Goal: Information Seeking & Learning: Learn about a topic

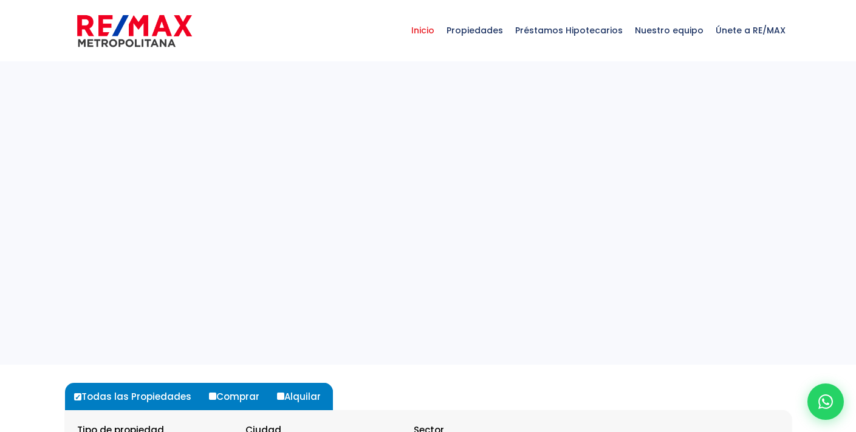
select select
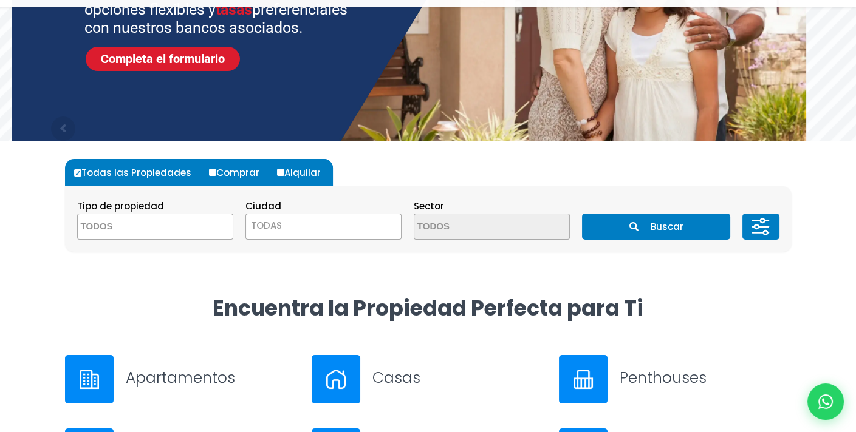
scroll to position [243, 0]
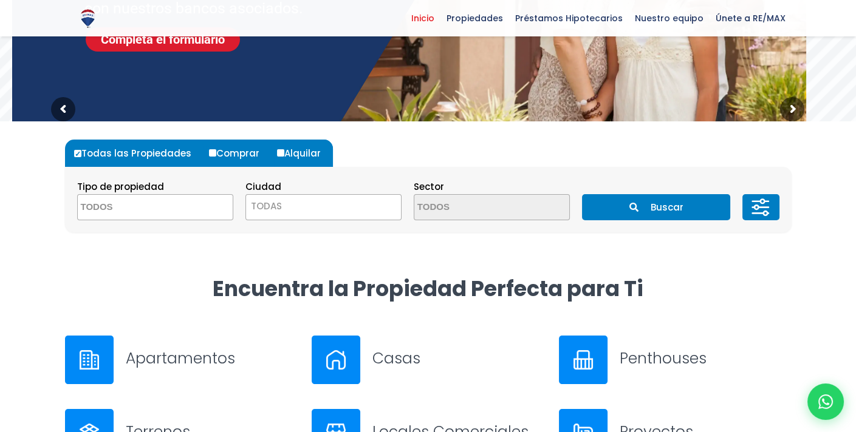
click at [299, 154] on label "Alquilar" at bounding box center [303, 153] width 59 height 27
click at [284, 154] on input "Alquilar" at bounding box center [280, 152] width 7 height 7
radio input "true"
click at [195, 205] on span at bounding box center [155, 207] width 156 height 26
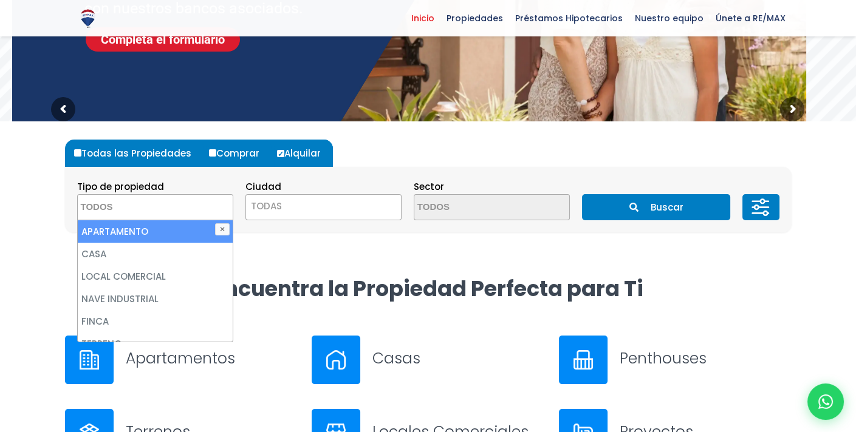
click at [156, 233] on li "APARTAMENTO" at bounding box center [155, 231] width 155 height 22
select select "apartment"
click at [264, 208] on span "TODAS" at bounding box center [266, 206] width 31 height 13
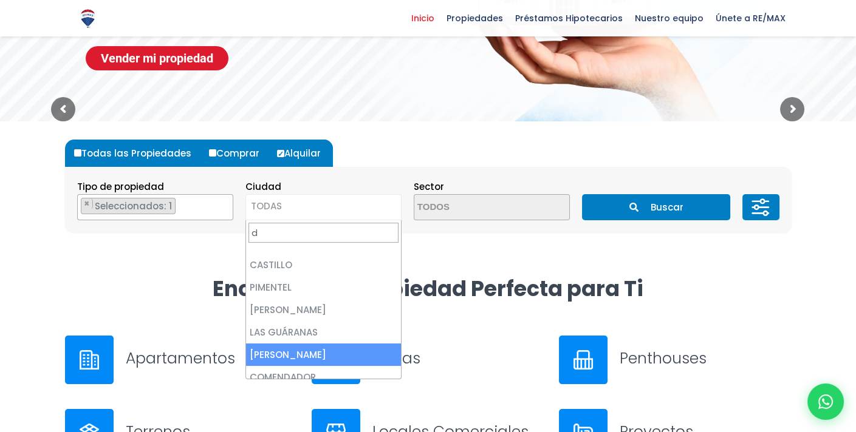
scroll to position [0, 0]
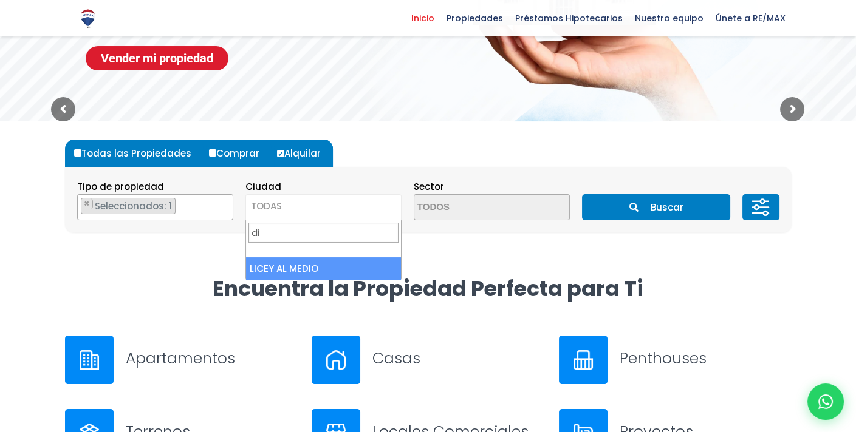
type input "d"
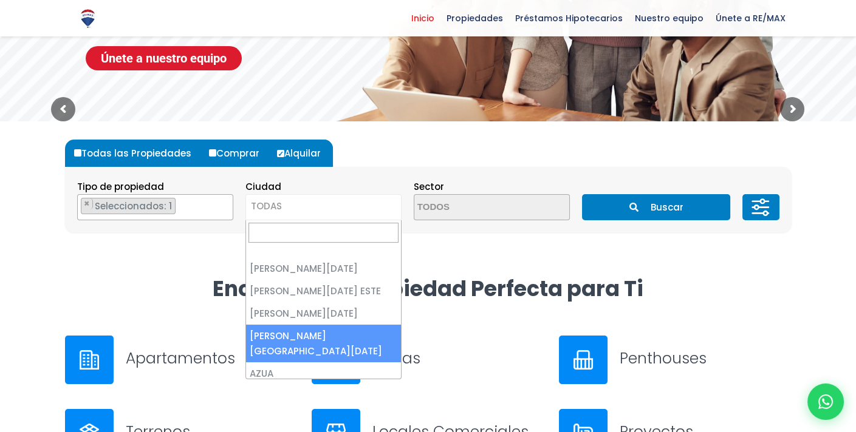
scroll to position [121, 0]
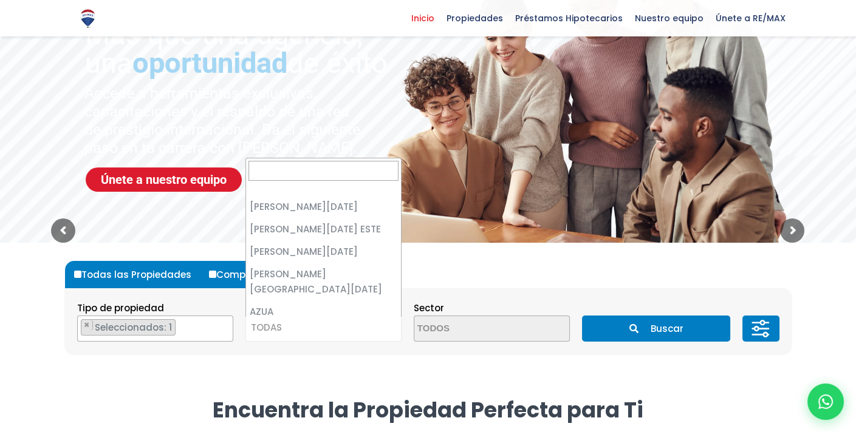
click at [308, 386] on div "Todas las Propiedades Comprar Alquilar Tipo de propiedad APARTAMENTO CASA LOCAL…" at bounding box center [428, 320] width 741 height 154
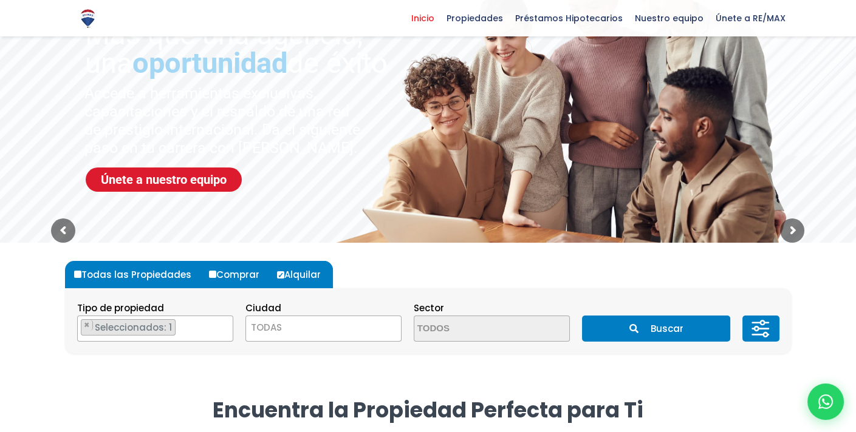
click at [319, 334] on span "TODAS" at bounding box center [323, 327] width 155 height 17
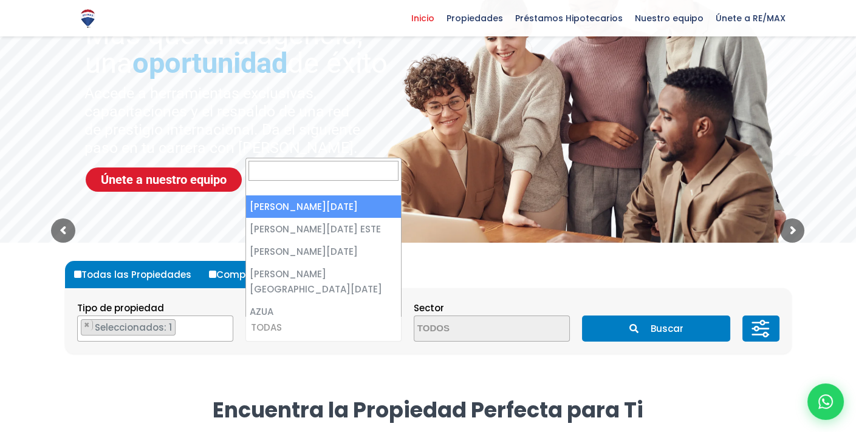
select select "1"
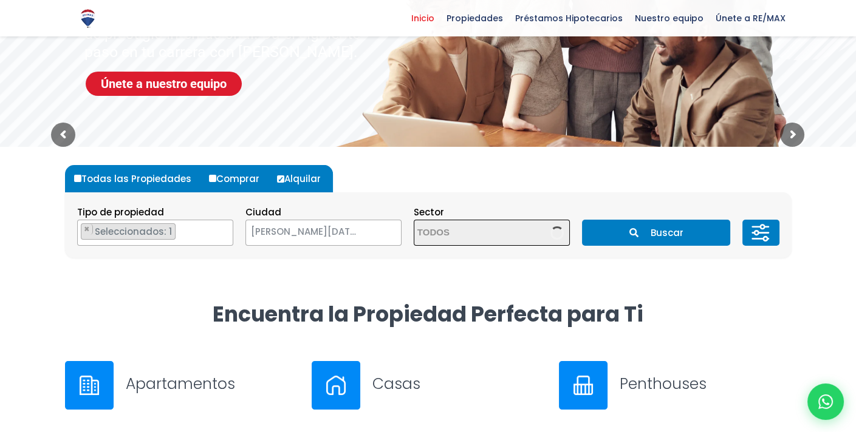
scroll to position [243, 0]
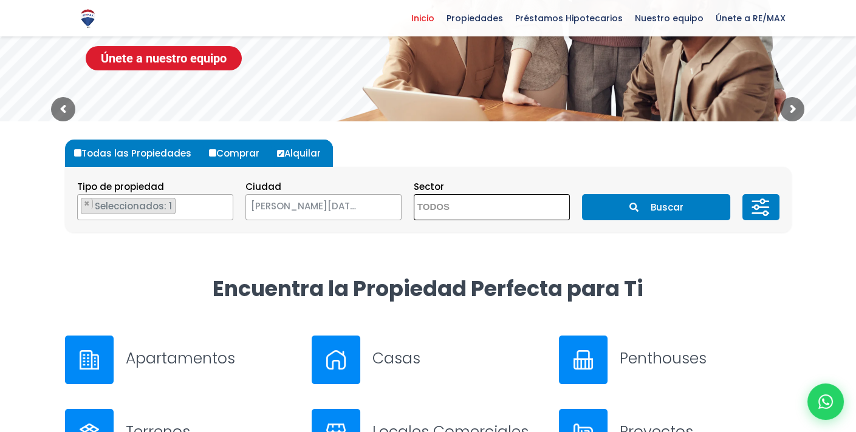
click at [478, 208] on textarea "Search" at bounding box center [473, 208] width 118 height 26
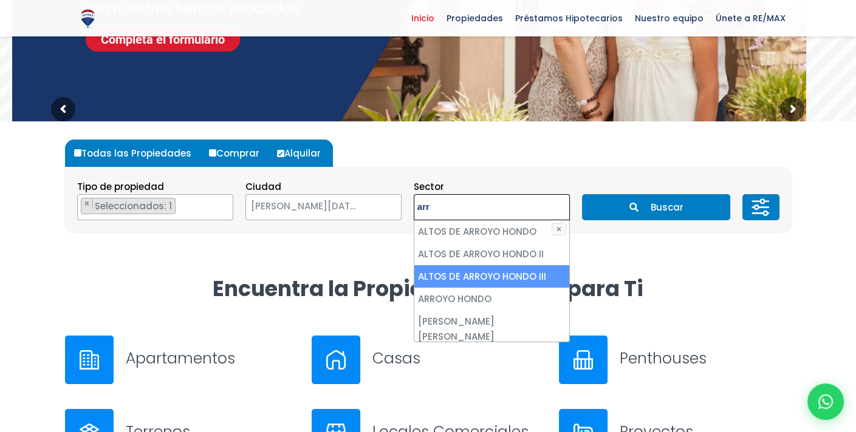
type textarea "arr"
click at [473, 299] on li "ARROYO HONDO" at bounding box center [491, 299] width 155 height 22
select select "98"
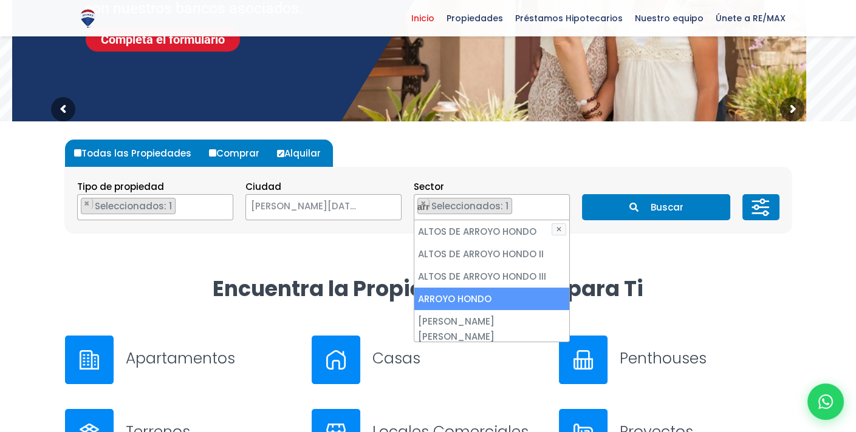
scroll to position [135, 0]
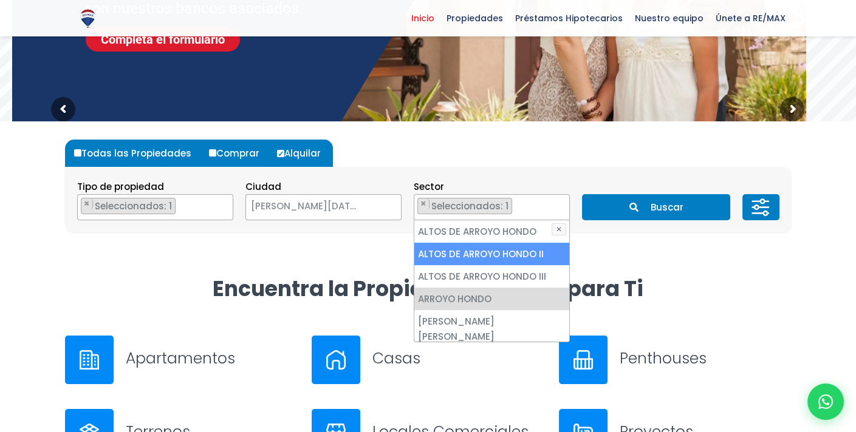
click at [648, 256] on div "Todas las Propiedades Comprar Alquilar Tipo de propiedad APARTAMENTO CASA LOCAL…" at bounding box center [428, 198] width 741 height 154
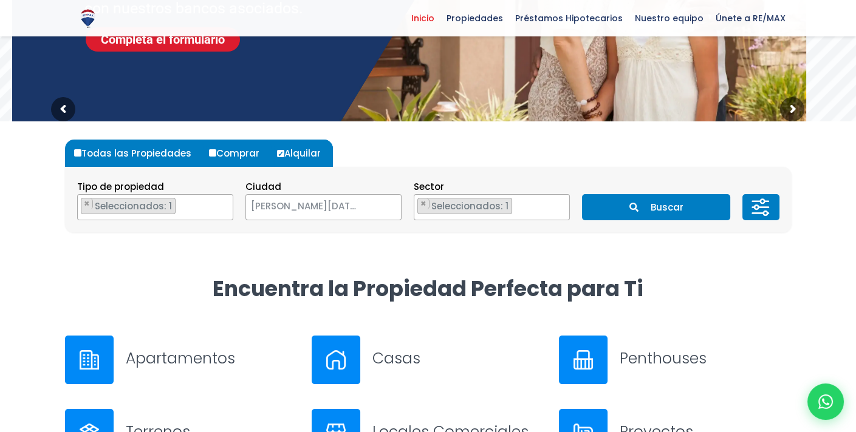
click at [636, 212] on button "Buscar" at bounding box center [656, 207] width 148 height 26
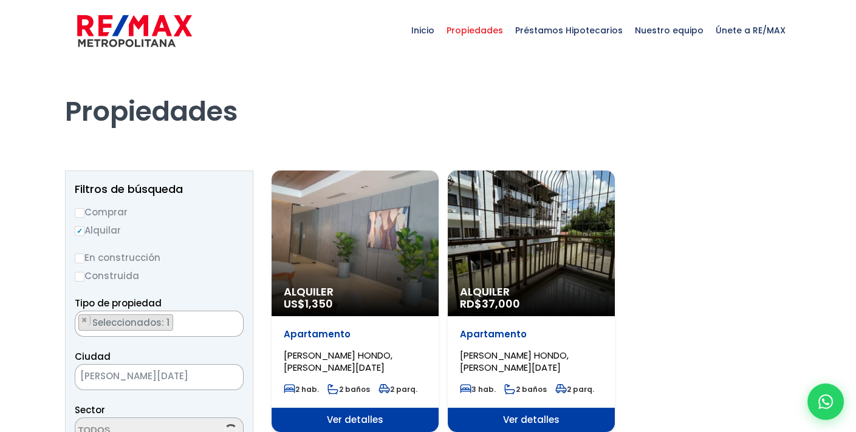
scroll to position [135, 0]
select select "98"
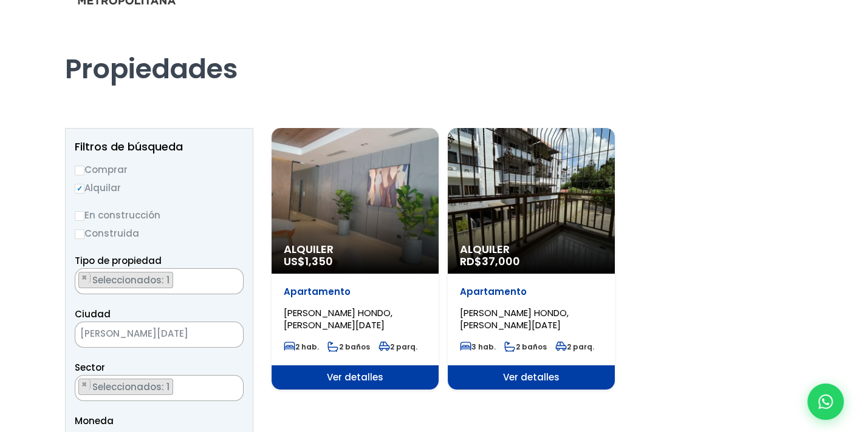
scroll to position [182, 0]
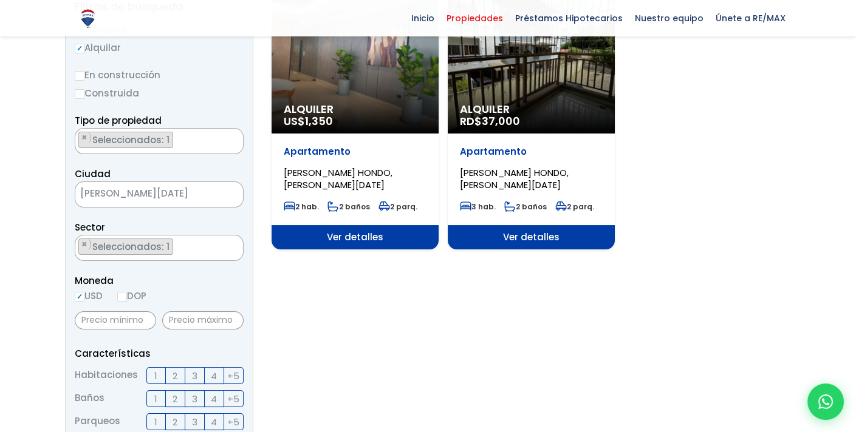
click at [515, 235] on span "Ver detalles" at bounding box center [531, 237] width 167 height 24
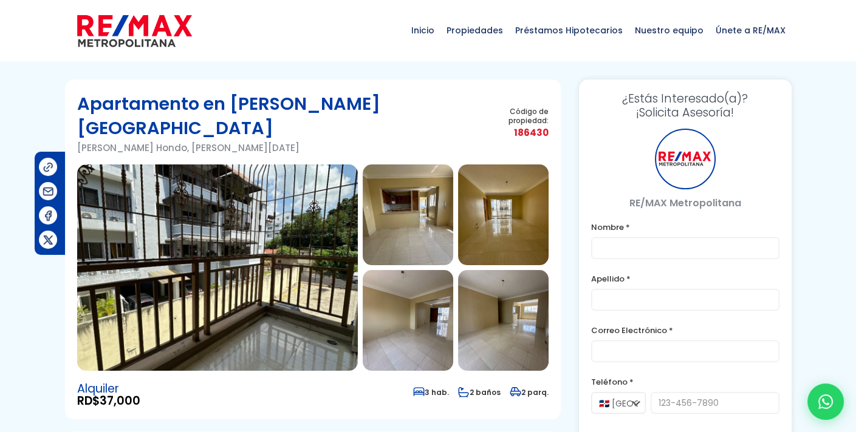
click at [313, 232] on img at bounding box center [217, 268] width 281 height 206
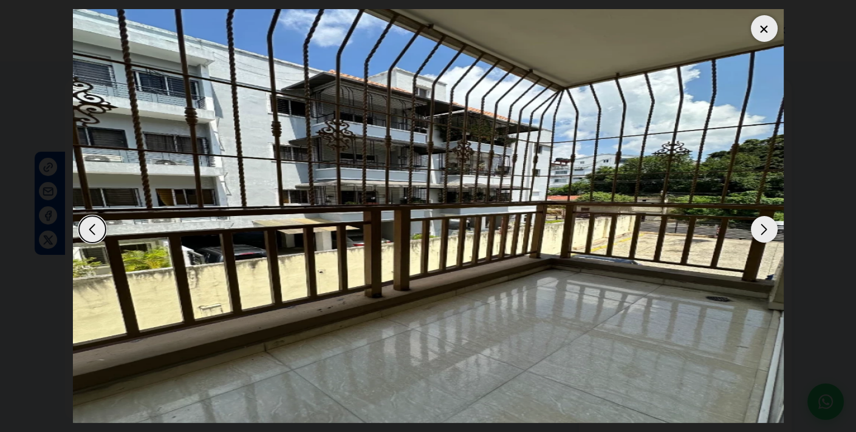
click at [765, 233] on div "Next slide" at bounding box center [763, 229] width 27 height 27
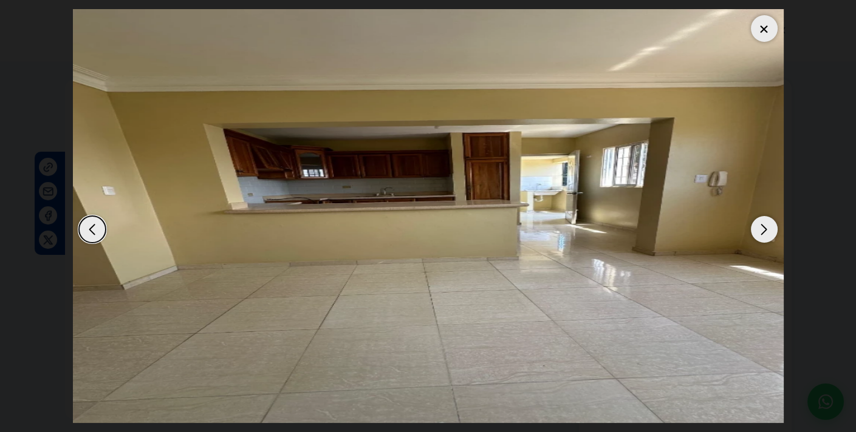
click at [765, 233] on div "Next slide" at bounding box center [763, 229] width 27 height 27
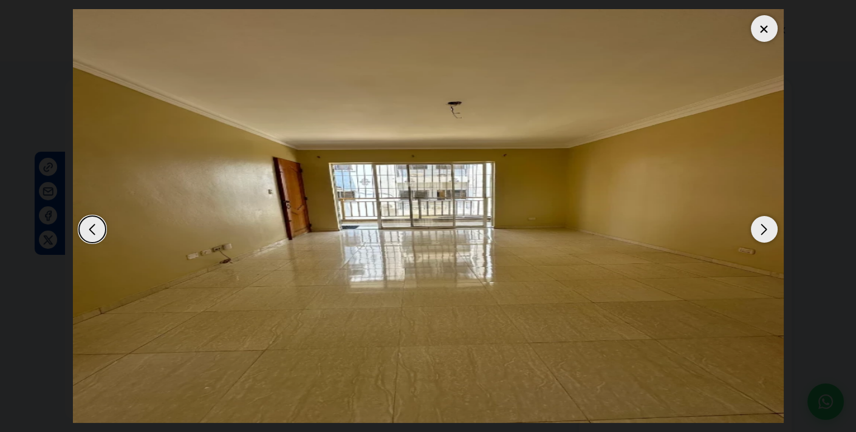
click at [765, 233] on div "Next slide" at bounding box center [763, 229] width 27 height 27
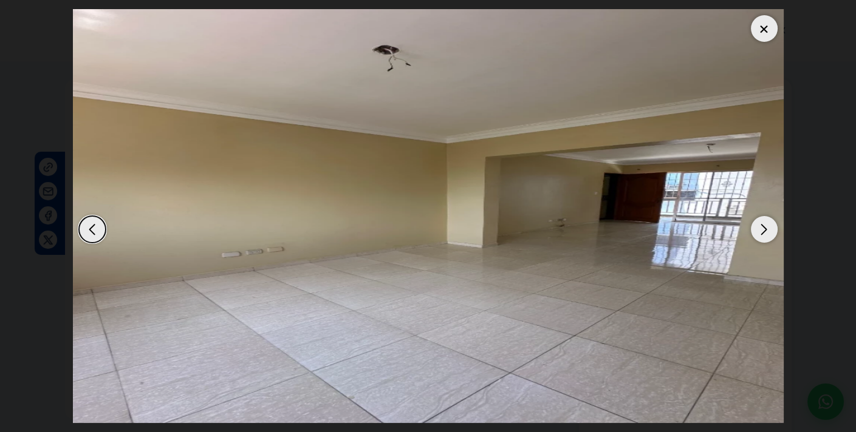
click at [765, 233] on div "Next slide" at bounding box center [763, 229] width 27 height 27
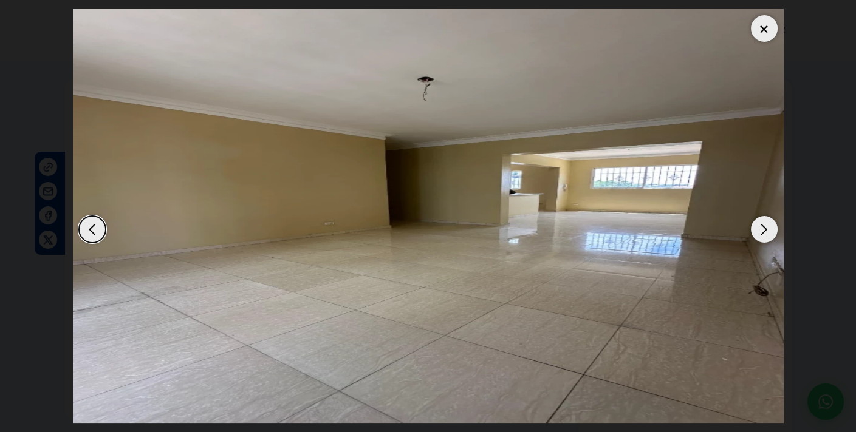
click at [765, 233] on div "Next slide" at bounding box center [763, 229] width 27 height 27
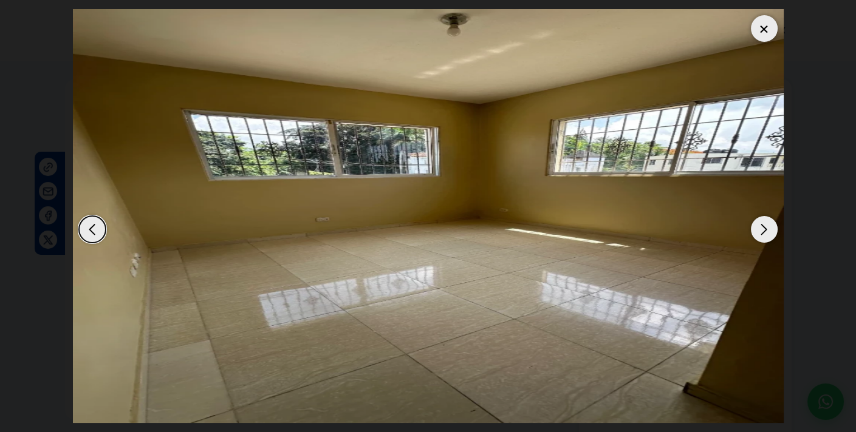
click at [765, 233] on div "Next slide" at bounding box center [763, 229] width 27 height 27
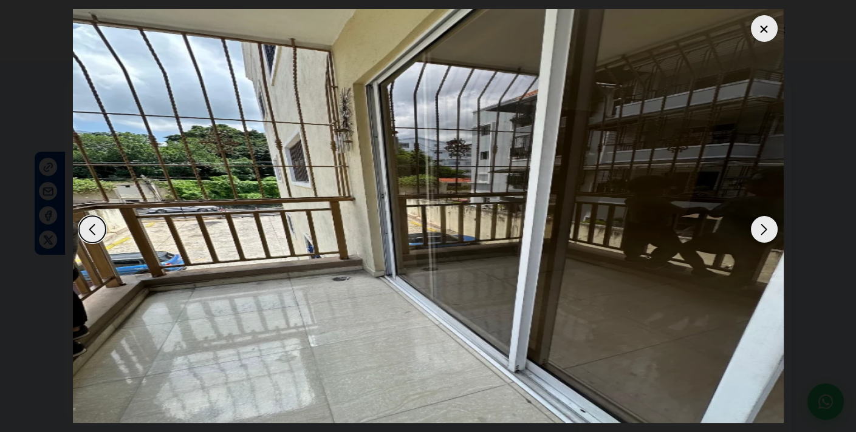
click at [765, 233] on div "Next slide" at bounding box center [763, 229] width 27 height 27
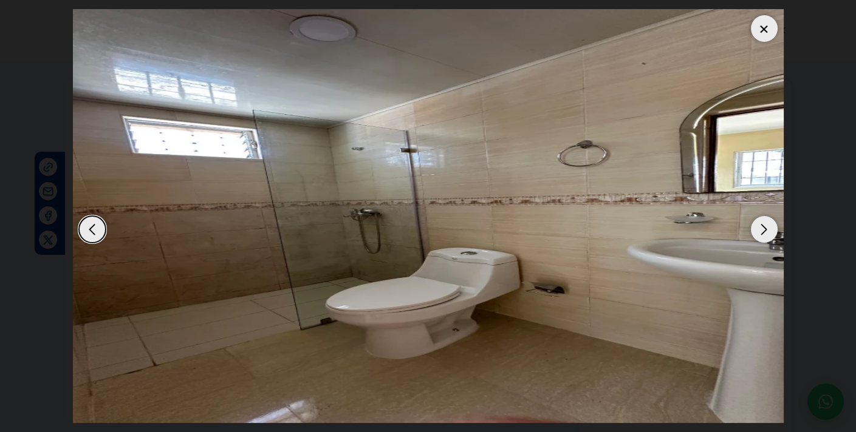
click at [764, 233] on div "Next slide" at bounding box center [763, 229] width 27 height 27
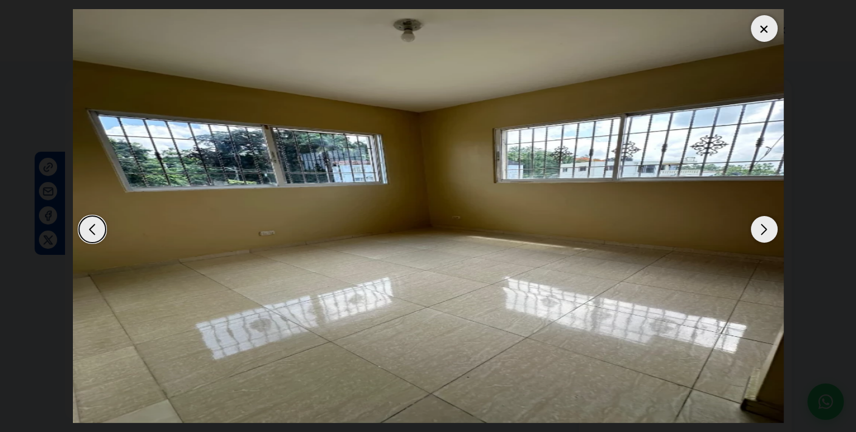
click at [764, 233] on div "Next slide" at bounding box center [763, 229] width 27 height 27
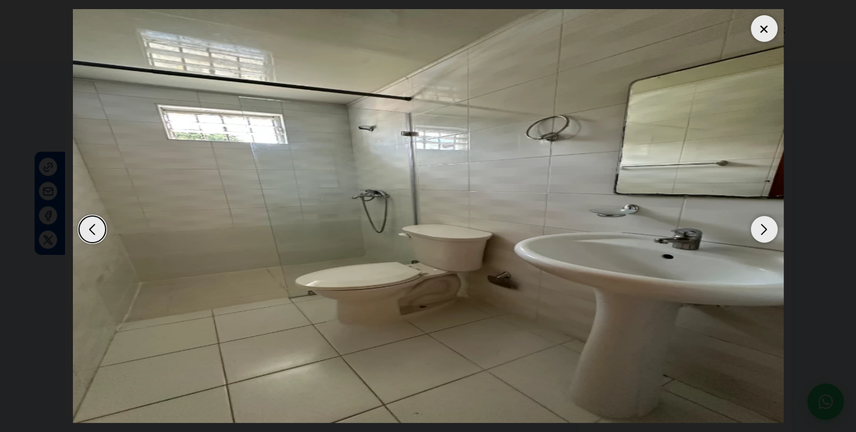
click at [764, 233] on div "Next slide" at bounding box center [763, 229] width 27 height 27
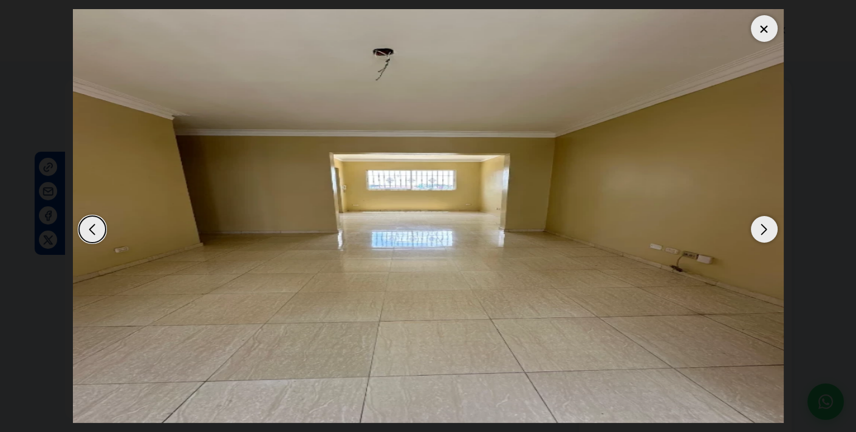
click at [764, 233] on div "Next slide" at bounding box center [763, 229] width 27 height 27
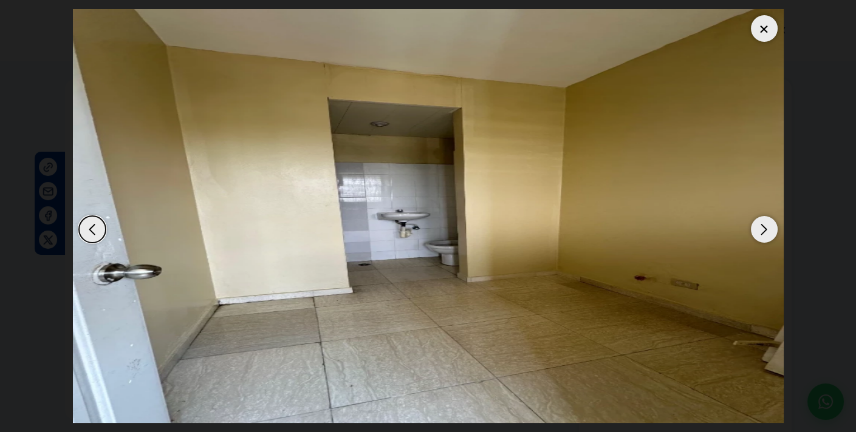
click at [760, 231] on div "Next slide" at bounding box center [763, 229] width 27 height 27
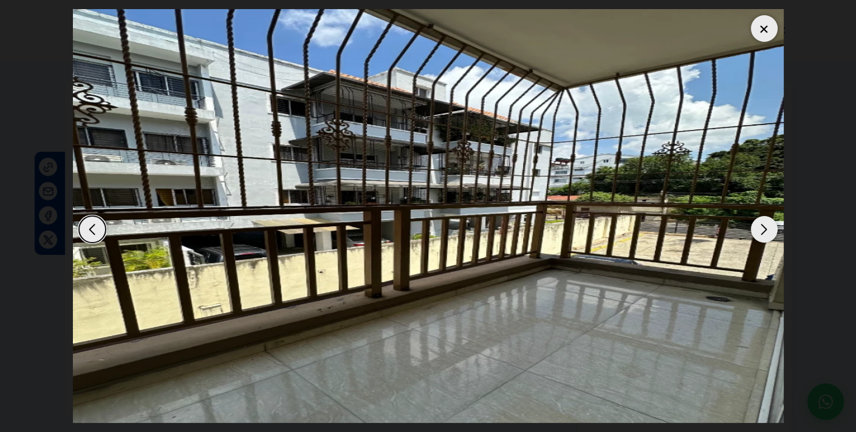
click at [767, 29] on div at bounding box center [763, 28] width 27 height 27
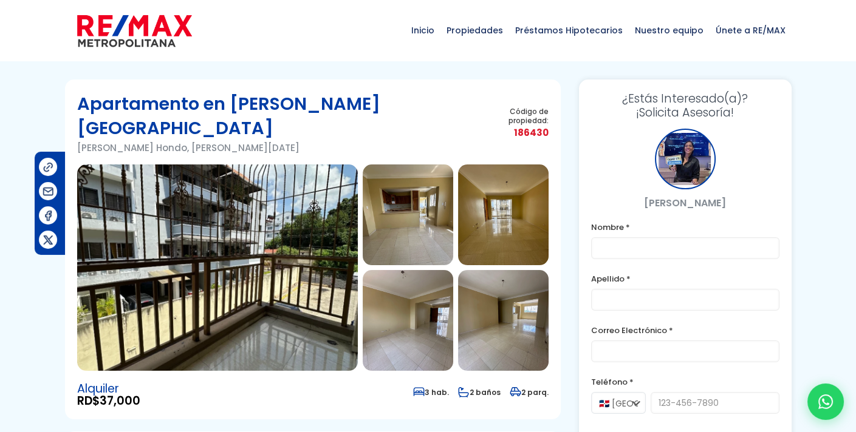
click at [279, 242] on img at bounding box center [217, 268] width 281 height 206
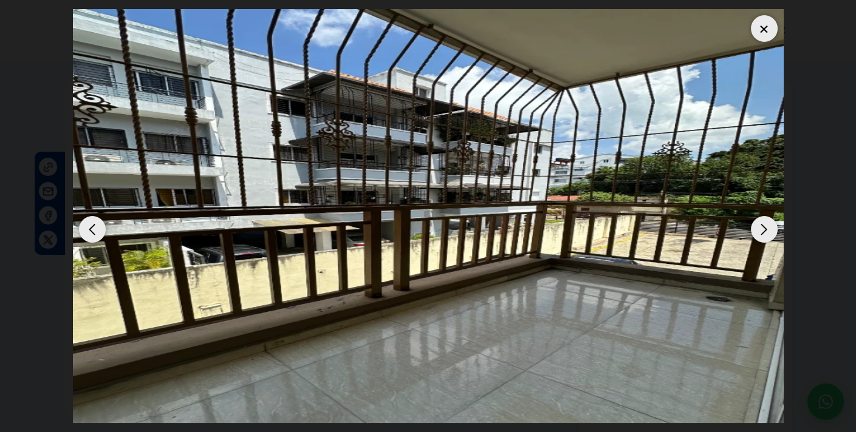
click at [698, 158] on img "1 / 12" at bounding box center [428, 216] width 710 height 414
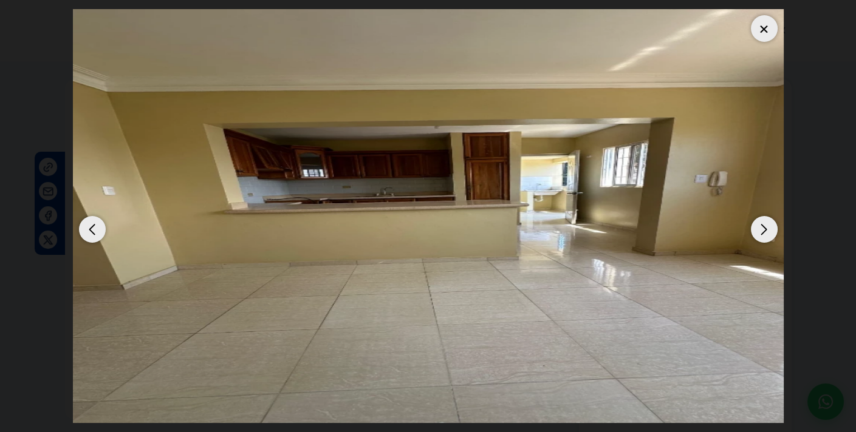
click at [87, 226] on div "Previous slide" at bounding box center [92, 229] width 27 height 27
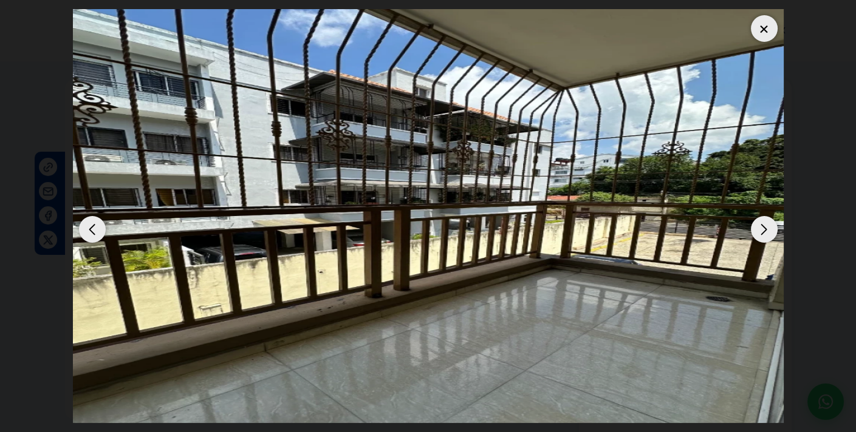
click at [753, 36] on div at bounding box center [763, 28] width 27 height 27
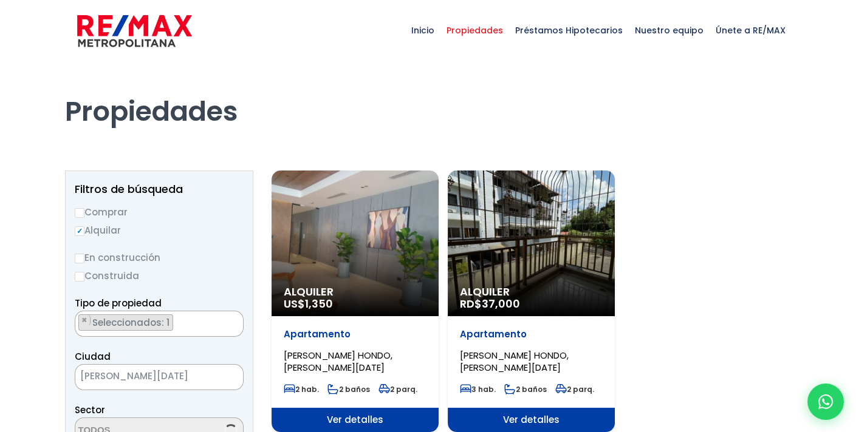
select select "98"
click at [333, 281] on div "Alquiler US$ 1,350" at bounding box center [354, 244] width 167 height 146
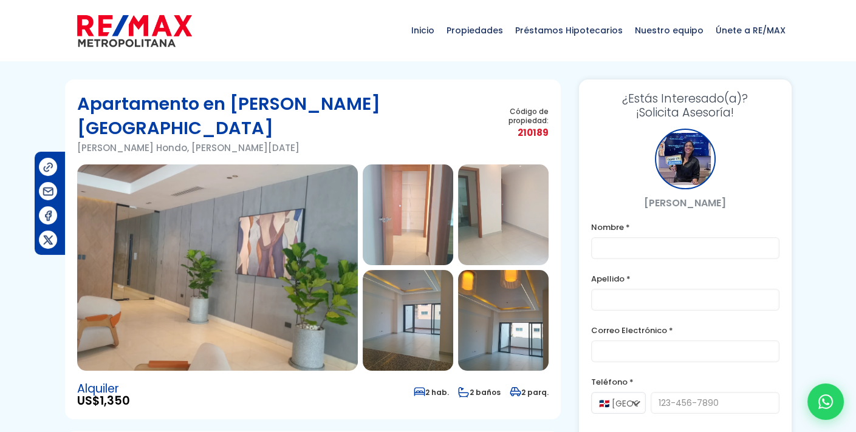
click at [250, 233] on img at bounding box center [217, 268] width 281 height 206
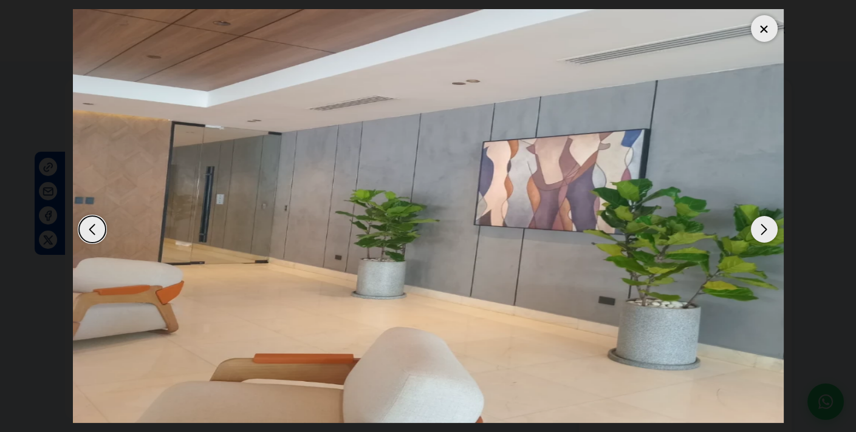
click at [754, 231] on div "Next slide" at bounding box center [763, 229] width 27 height 27
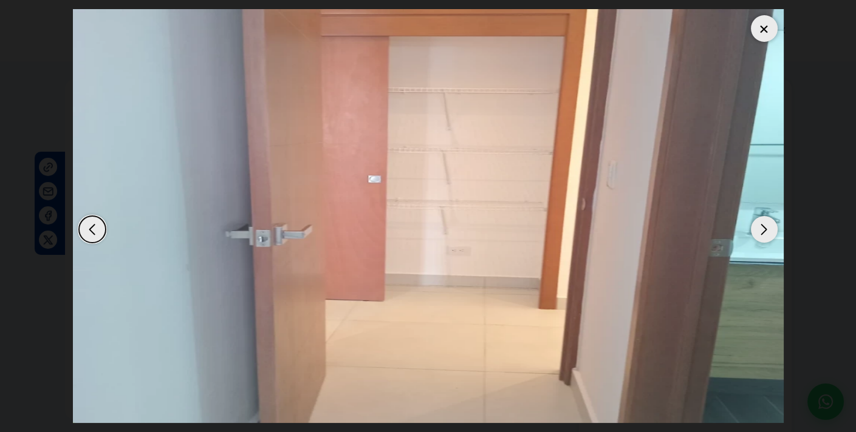
click at [760, 233] on div "Next slide" at bounding box center [763, 229] width 27 height 27
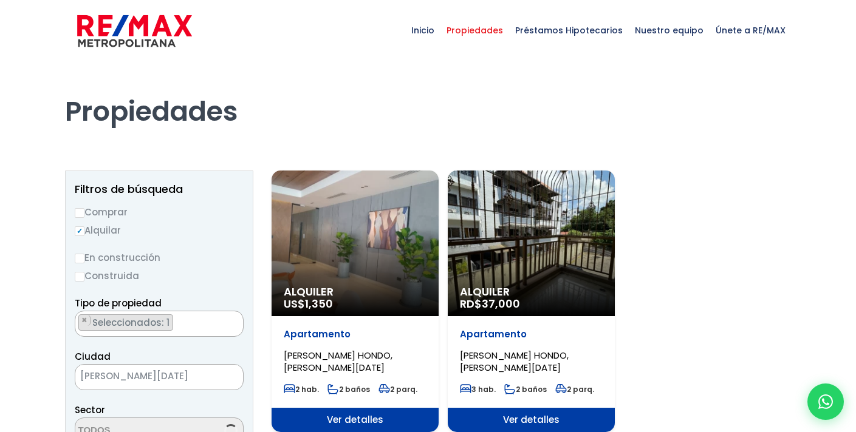
select select "98"
